Goal: Task Accomplishment & Management: Use online tool/utility

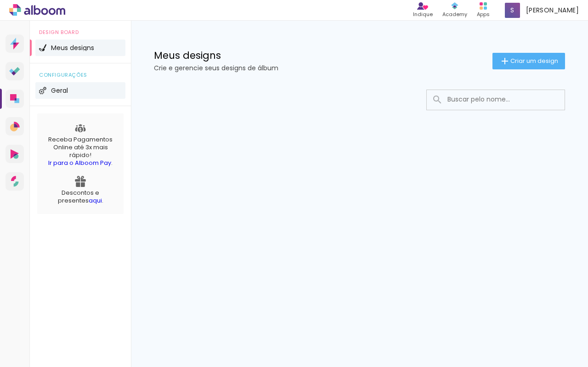
click at [57, 90] on span "Geral" at bounding box center [59, 90] width 17 height 6
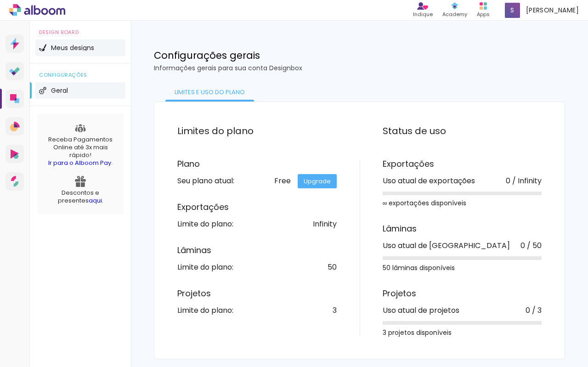
click at [70, 47] on span "Meus designs" at bounding box center [72, 48] width 43 height 6
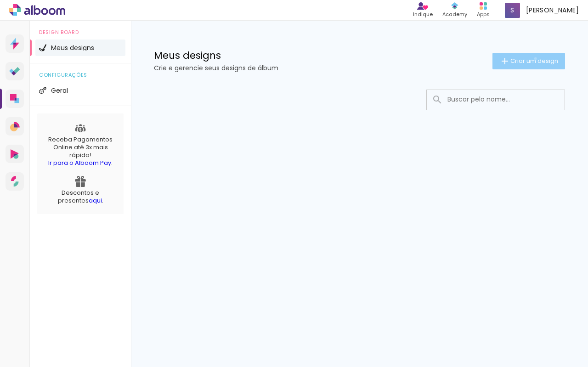
click at [534, 58] on span "Criar um design" at bounding box center [534, 61] width 48 height 6
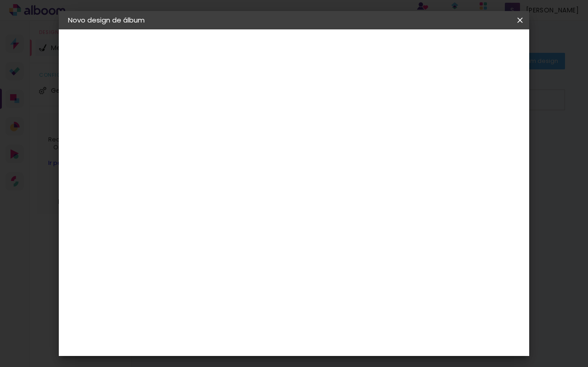
click at [521, 17] on iron-icon at bounding box center [520, 20] width 11 height 9
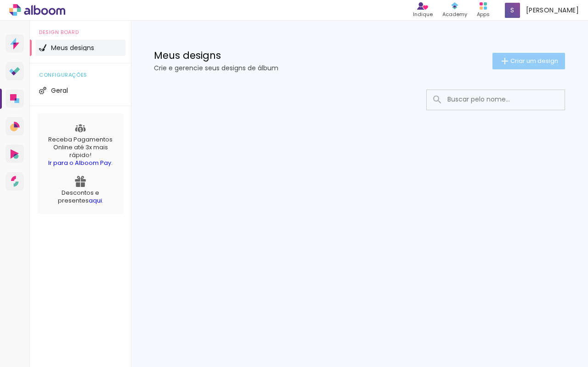
click at [530, 55] on paper-button "Criar um design" at bounding box center [528, 61] width 73 height 17
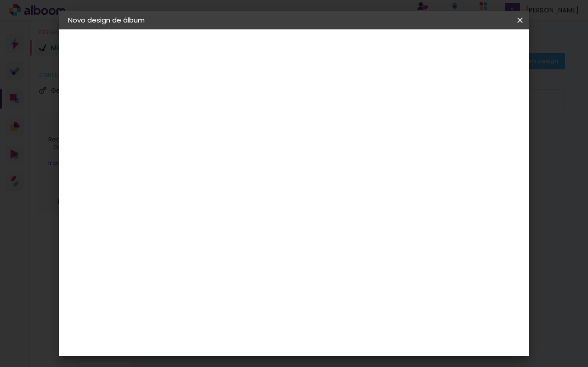
click at [102, 95] on div "2. Especificações" at bounding box center [118, 94] width 101 height 11
click at [519, 22] on iron-icon at bounding box center [520, 20] width 11 height 9
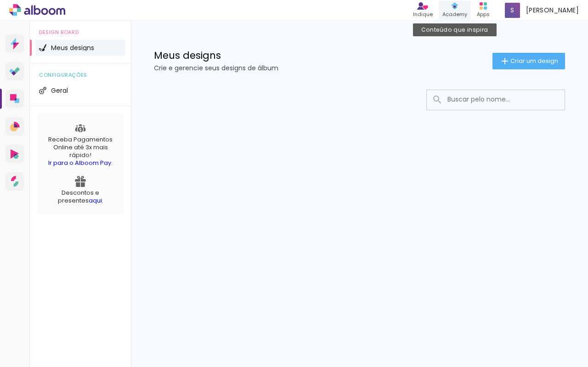
click at [467, 13] on div "Academy" at bounding box center [454, 15] width 25 height 8
click at [490, 12] on div "Apps" at bounding box center [483, 15] width 13 height 8
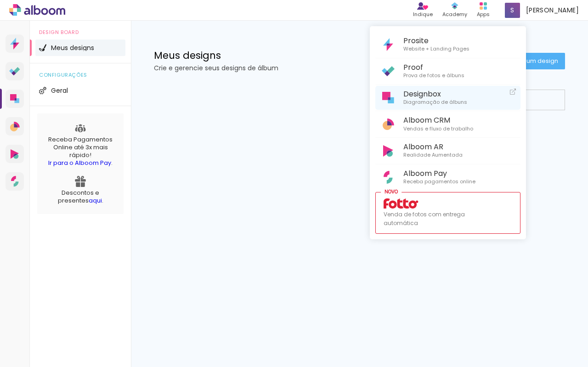
click at [433, 91] on span "Designbox" at bounding box center [435, 94] width 64 height 9
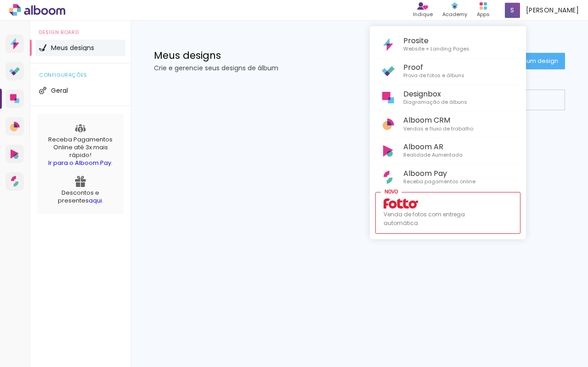
click at [172, 161] on div at bounding box center [294, 183] width 588 height 367
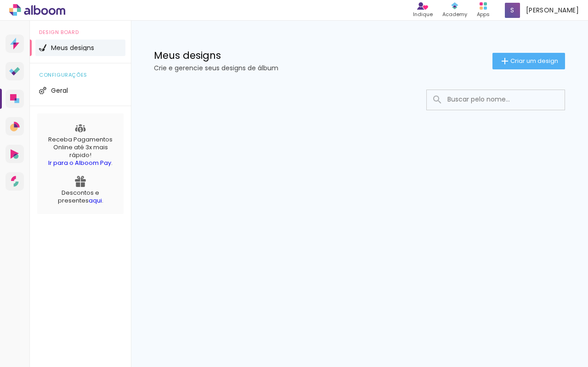
click at [82, 47] on span "Meus designs" at bounding box center [72, 48] width 43 height 6
click at [69, 77] on span "configurações" at bounding box center [80, 75] width 83 height 5
click at [58, 89] on span "Geral" at bounding box center [59, 90] width 17 height 6
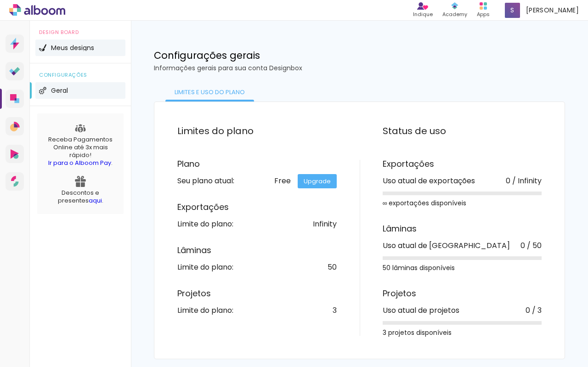
click at [68, 44] on li "Meus designs" at bounding box center [80, 48] width 90 height 17
